Goal: Entertainment & Leisure: Consume media (video, audio)

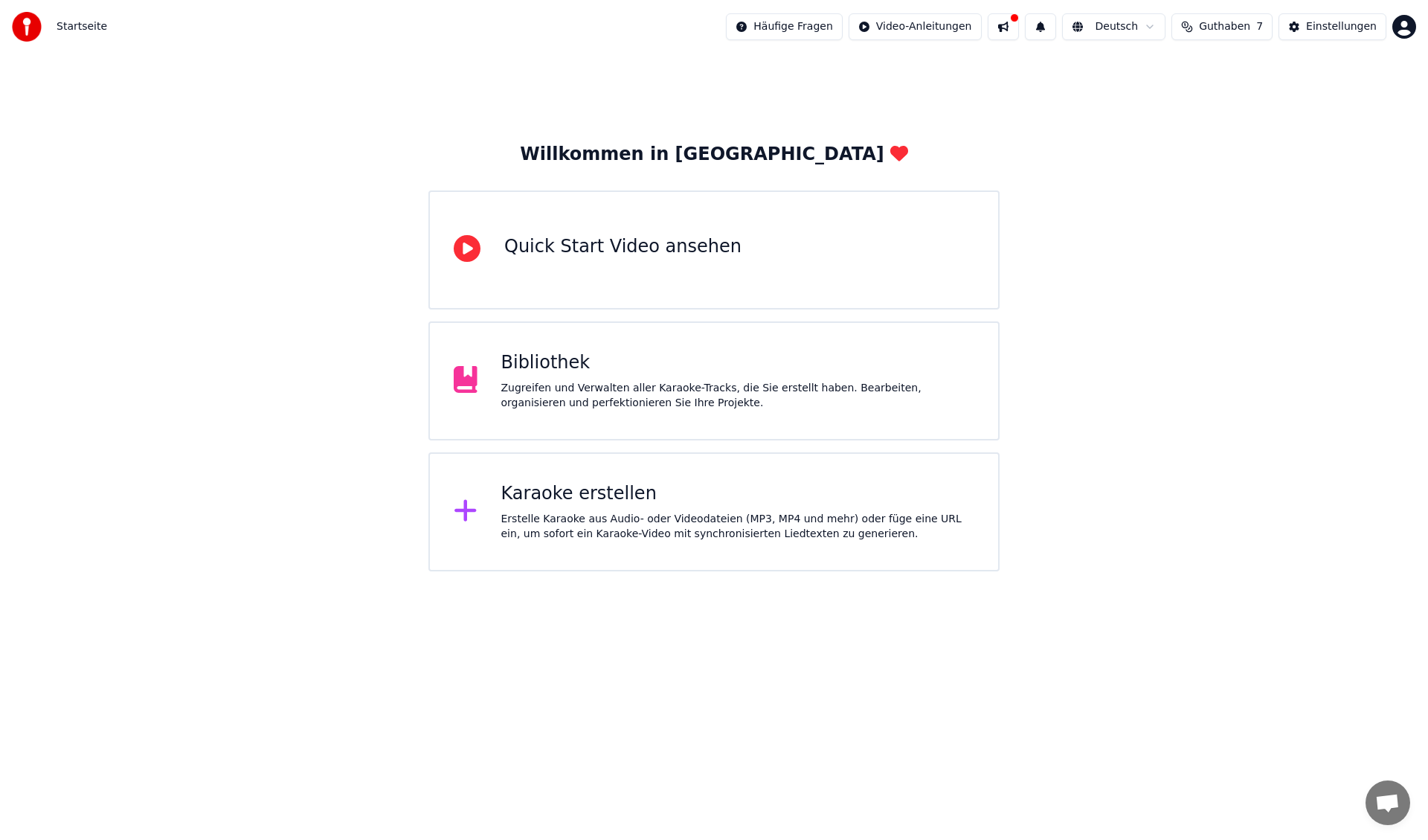
click at [558, 352] on div "Bibliothek" at bounding box center [738, 363] width 474 height 24
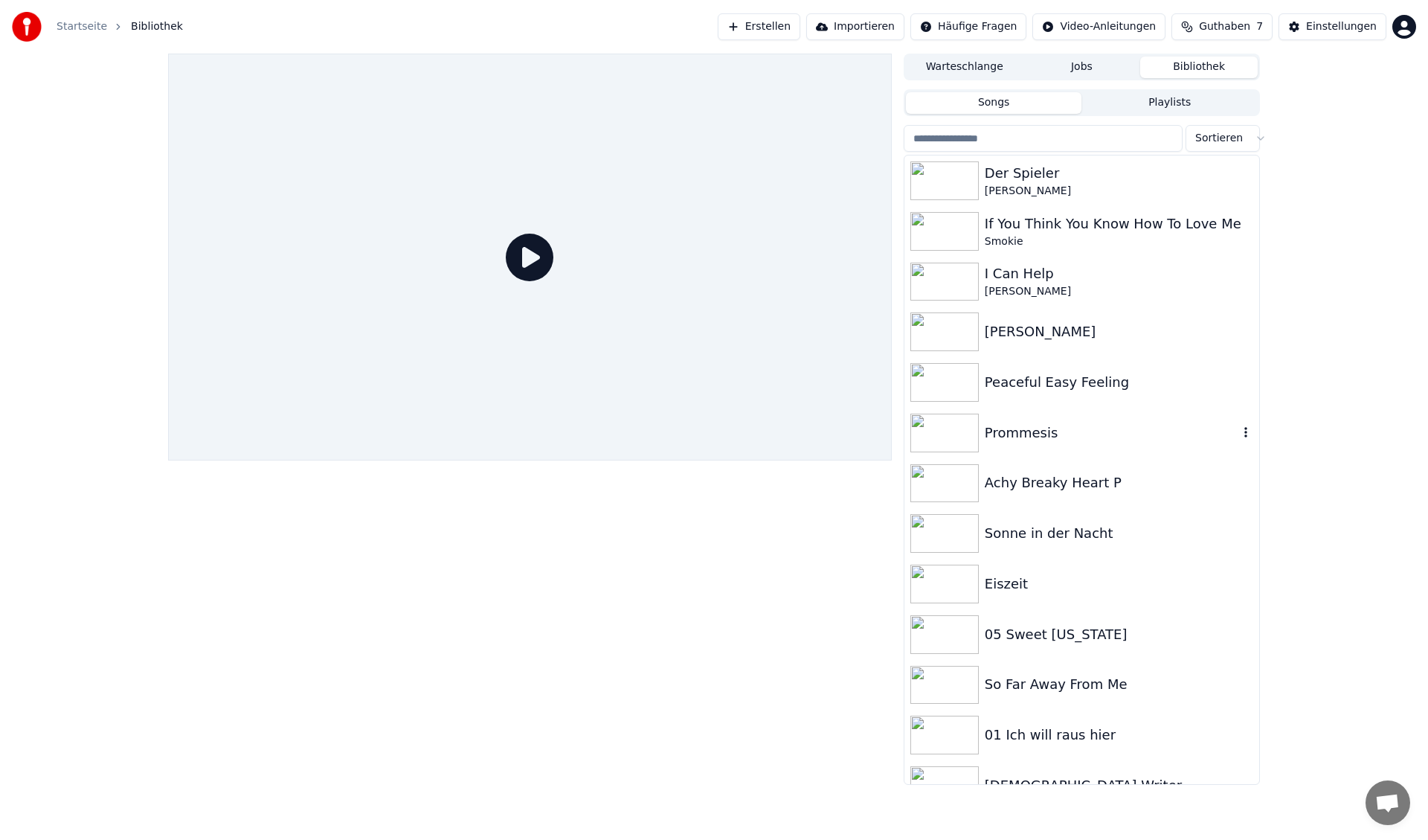
click at [954, 432] on img at bounding box center [944, 433] width 68 height 39
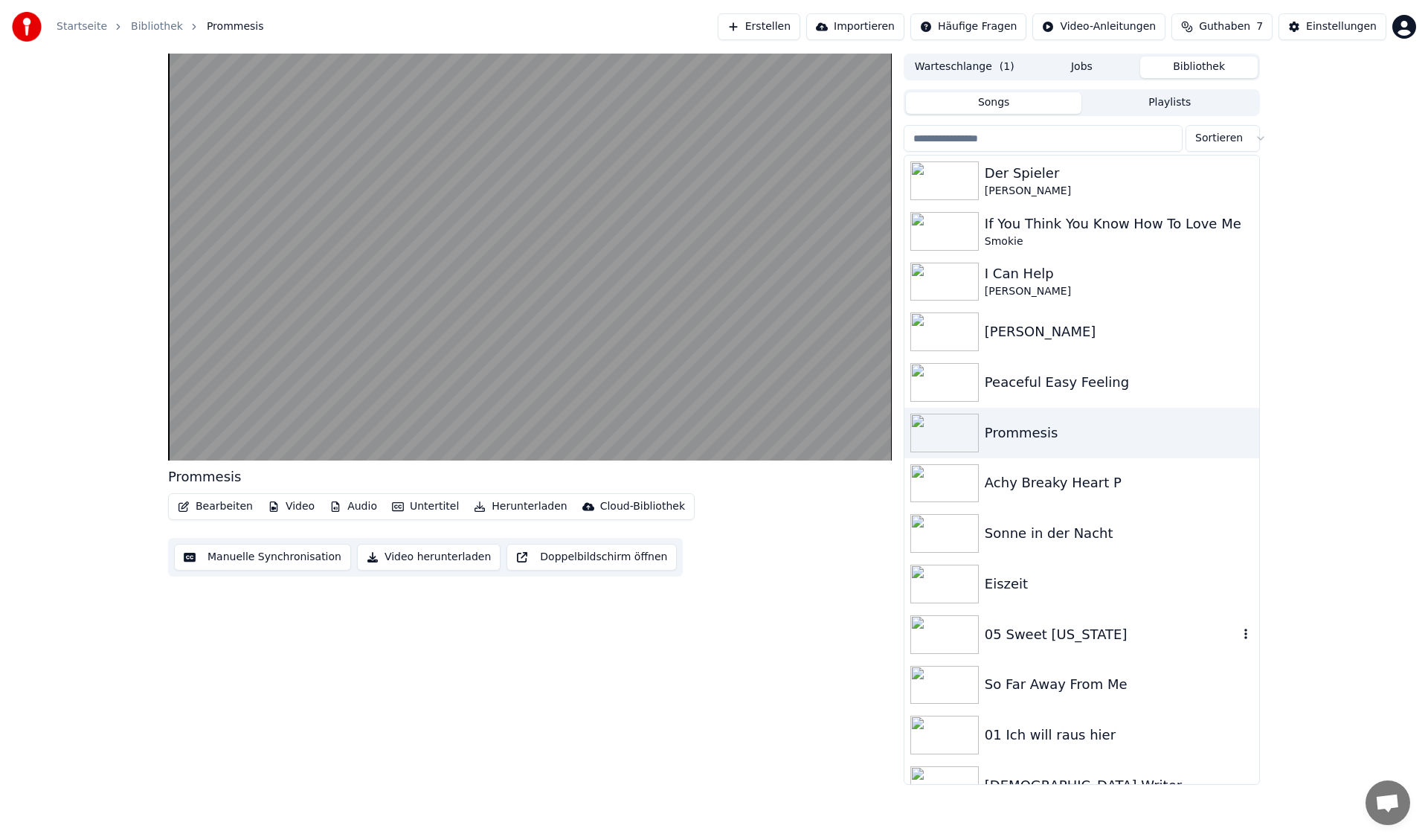
click at [954, 633] on img at bounding box center [944, 634] width 68 height 39
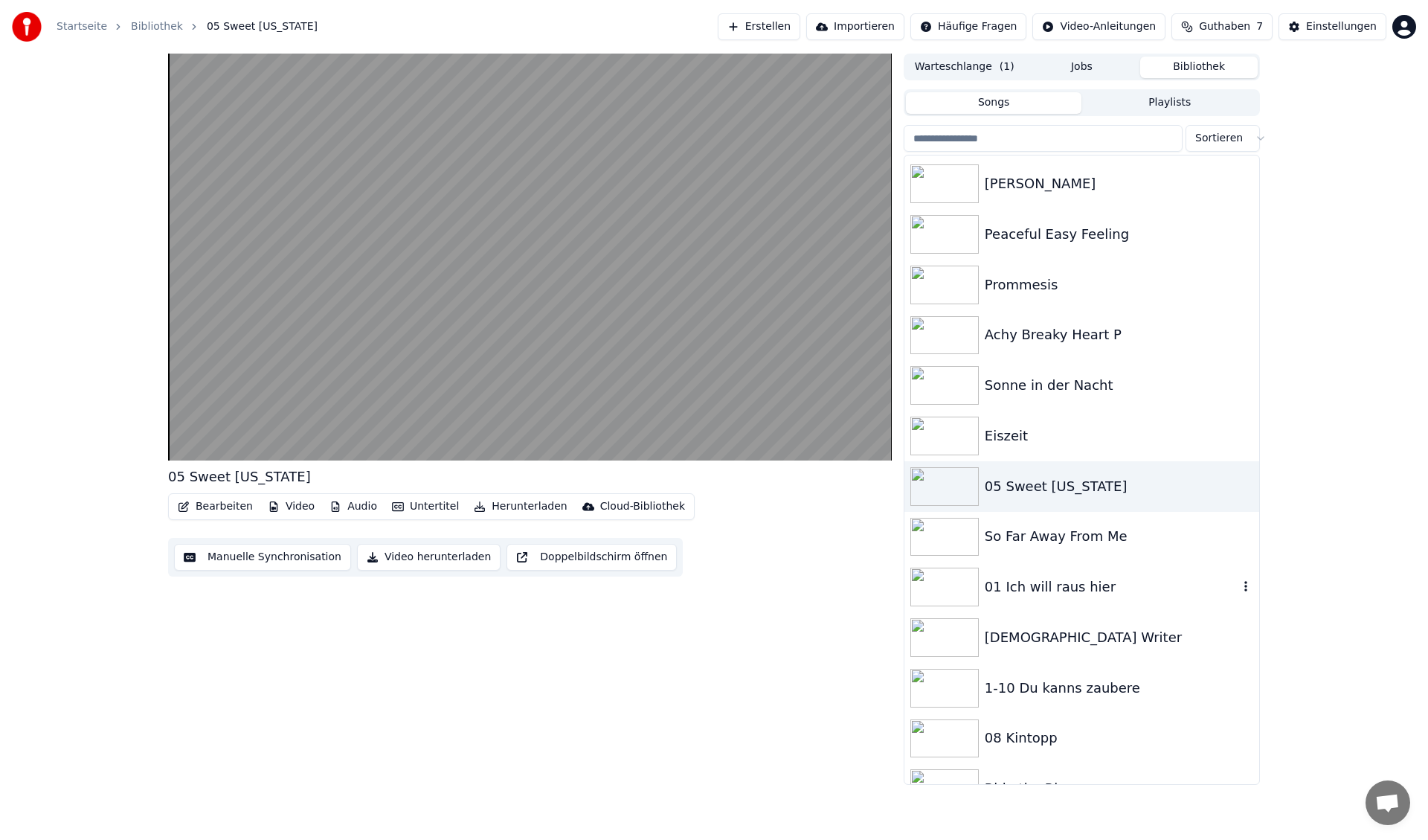
scroll to position [149, 0]
click at [943, 531] on img at bounding box center [944, 537] width 68 height 39
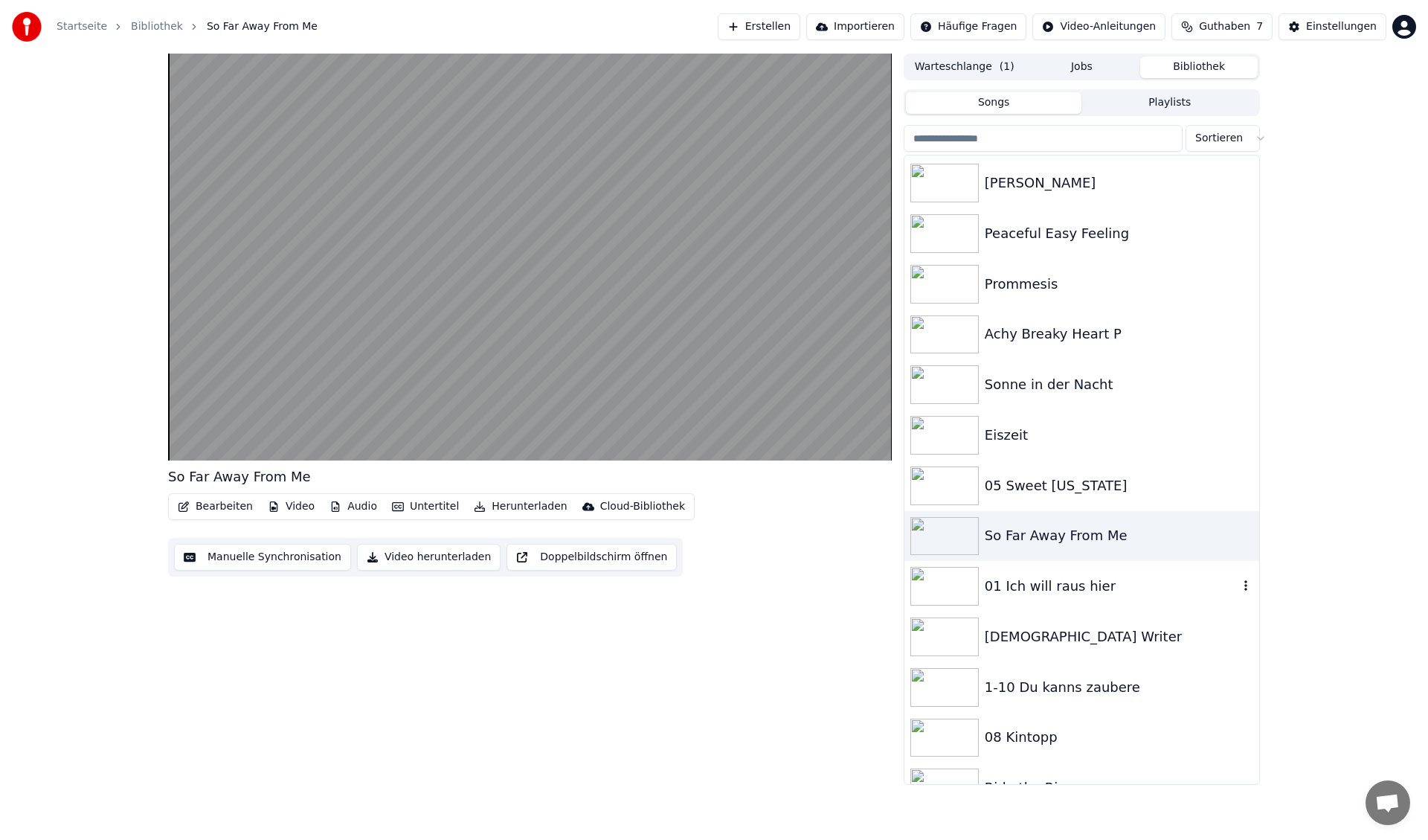
click at [955, 586] on img at bounding box center [944, 586] width 68 height 39
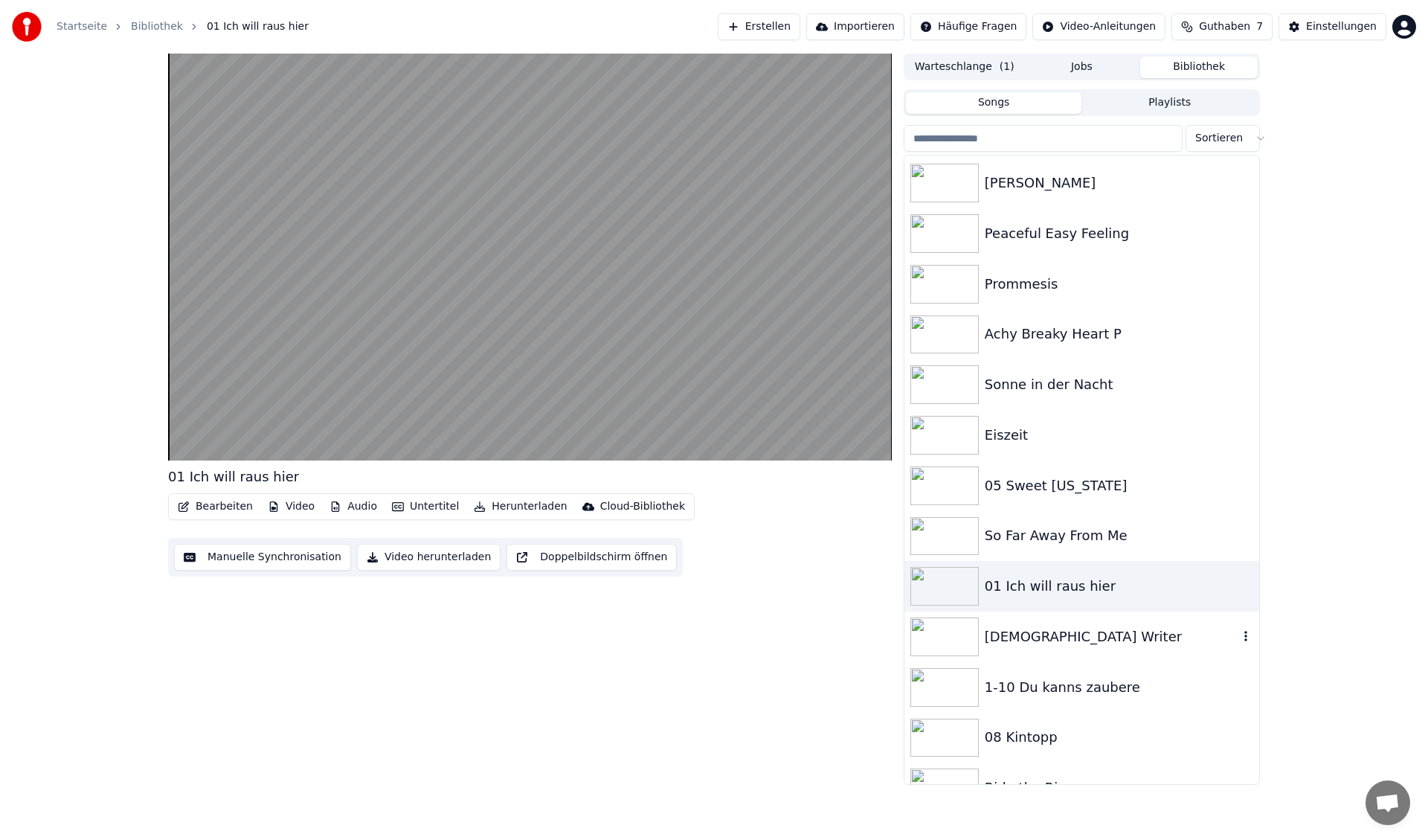
click at [953, 635] on img at bounding box center [944, 637] width 68 height 39
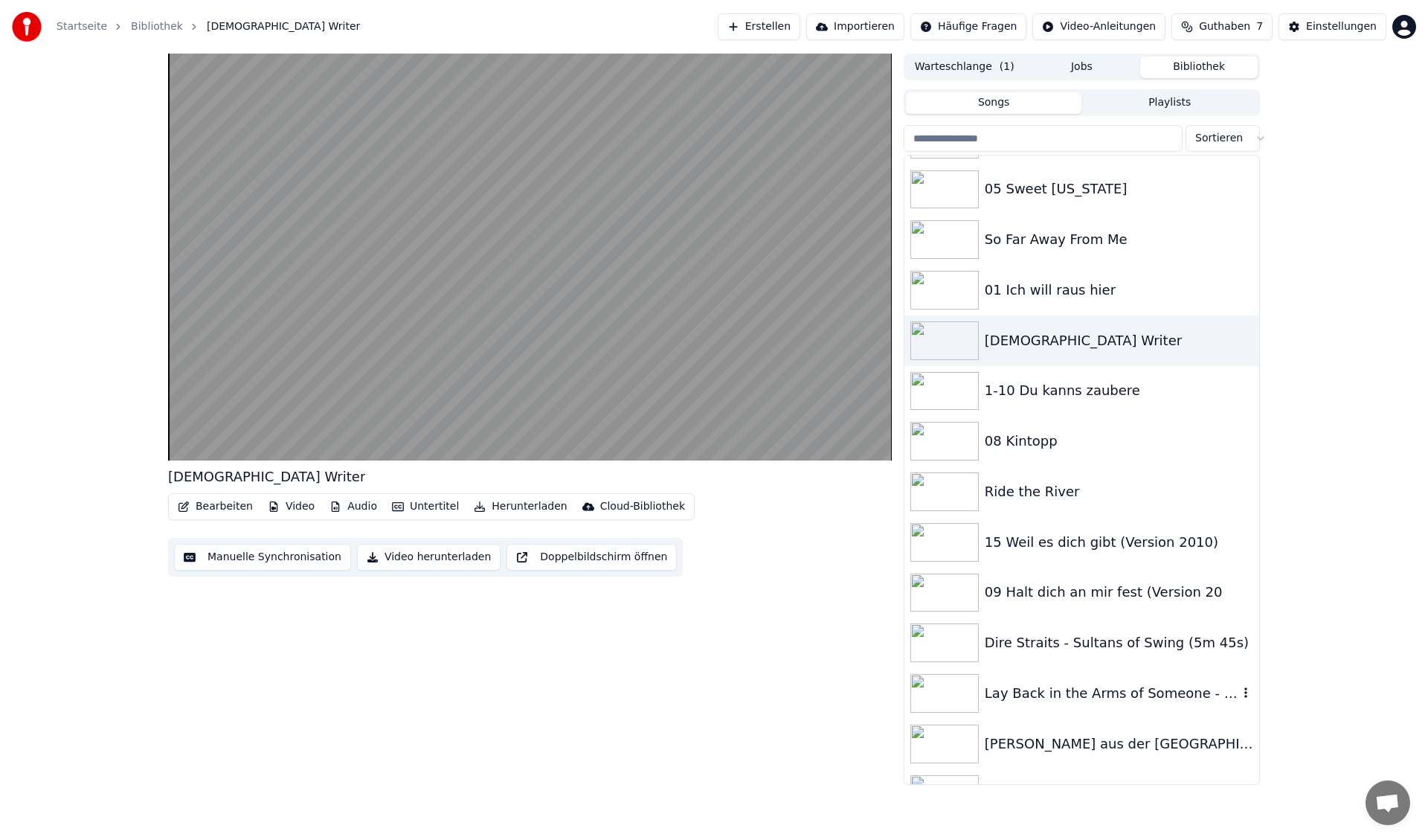
scroll to position [481, 0]
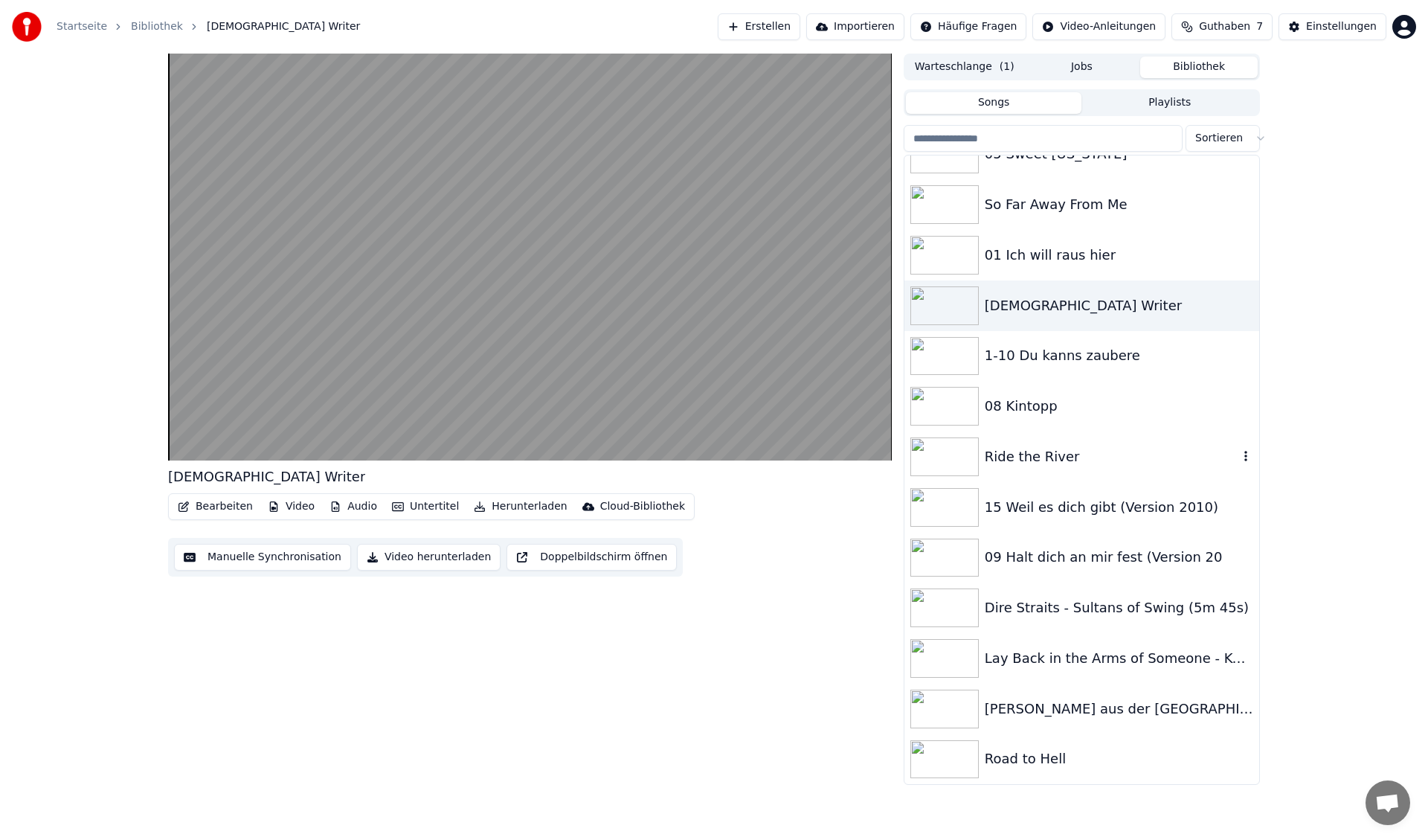
click at [944, 450] on img at bounding box center [944, 457] width 68 height 39
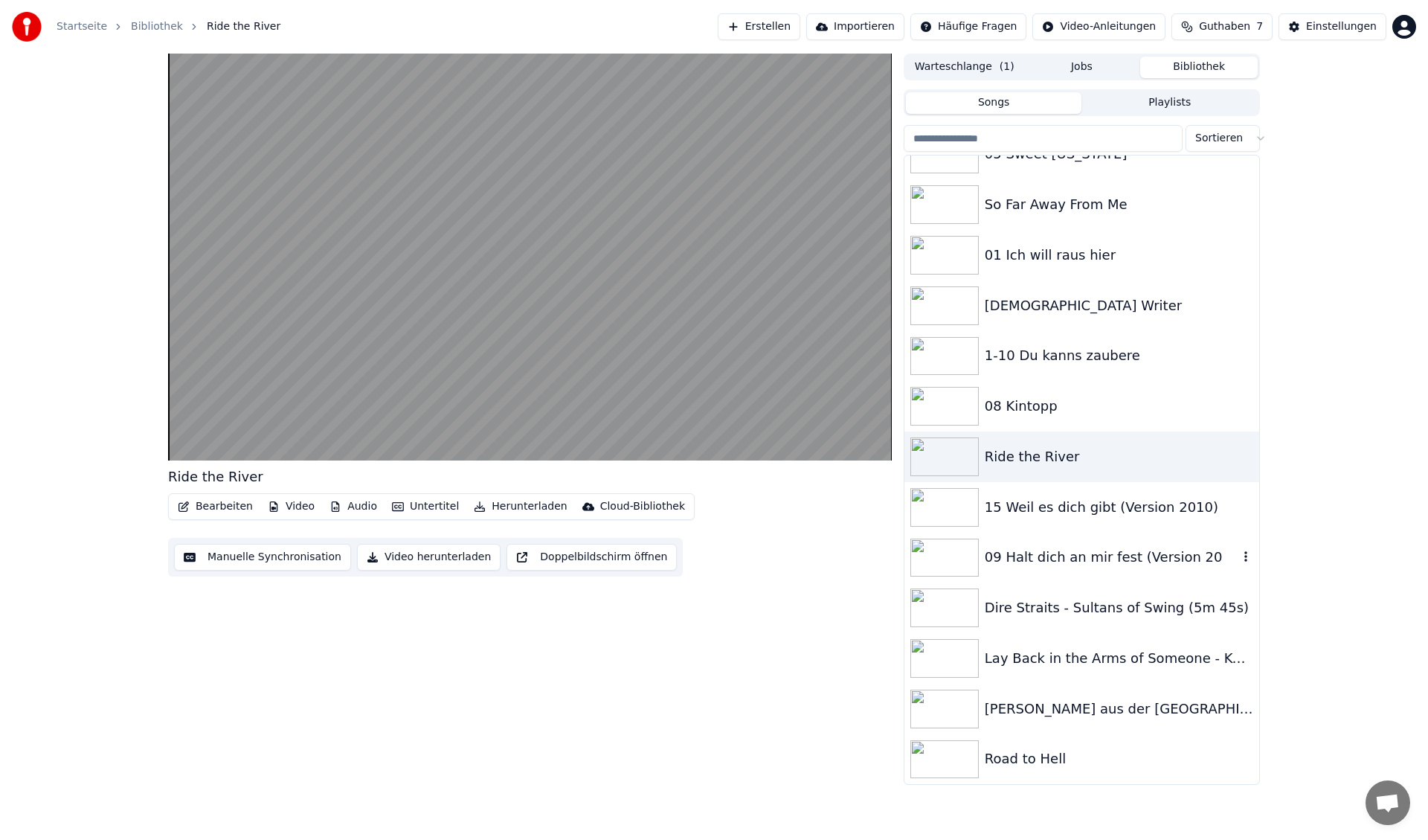
click at [961, 553] on img at bounding box center [944, 558] width 68 height 39
